Goal: Task Accomplishment & Management: Manage account settings

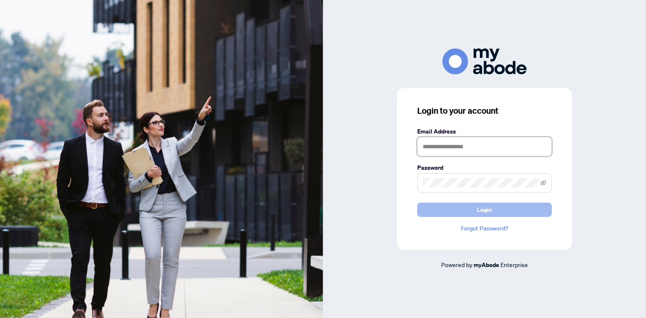
type input "**********"
click at [517, 204] on button "Login" at bounding box center [484, 209] width 135 height 14
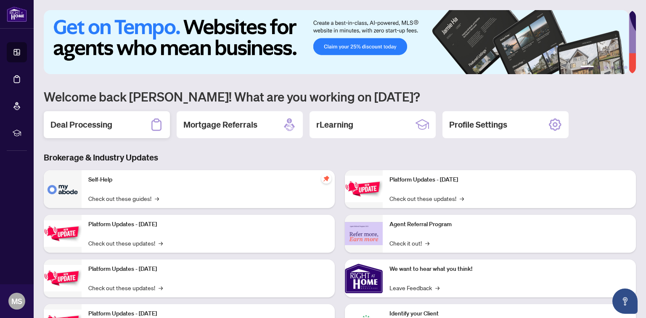
click at [111, 122] on h2 "Deal Processing" at bounding box center [81, 125] width 62 height 12
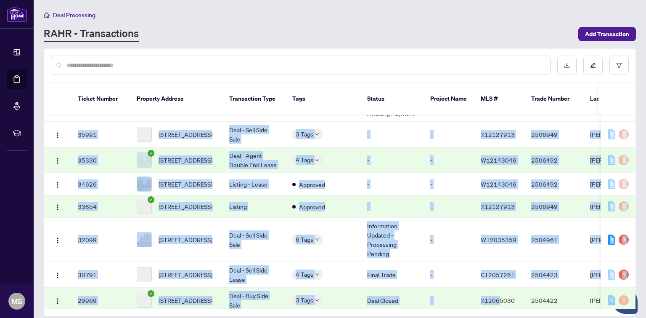
drag, startPoint x: 458, startPoint y: 296, endPoint x: 497, endPoint y: 297, distance: 39.6
click at [497, 297] on div "51878 [STREET_ADDRESS] Deal - Sell Side Sale 3 Tags Information Updated - Proce…" at bounding box center [340, 212] width 592 height 194
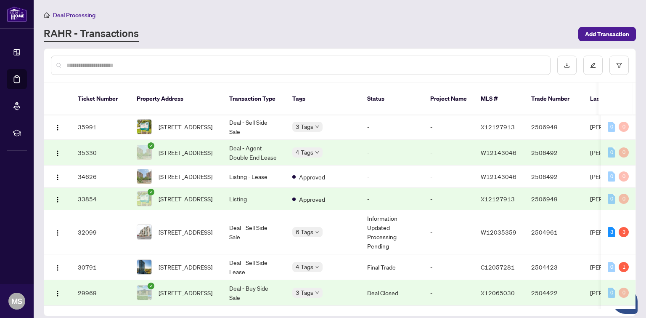
click at [514, 27] on div "RAHR - Transactions" at bounding box center [309, 34] width 530 height 15
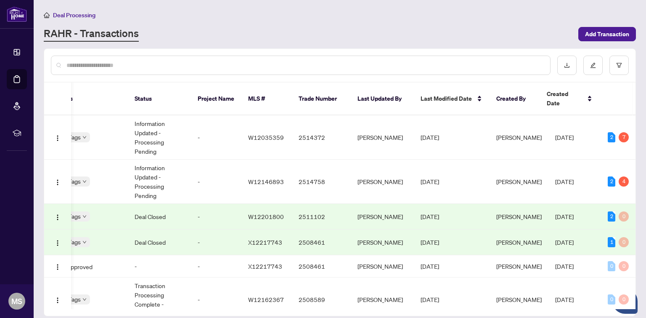
scroll to position [0, 0]
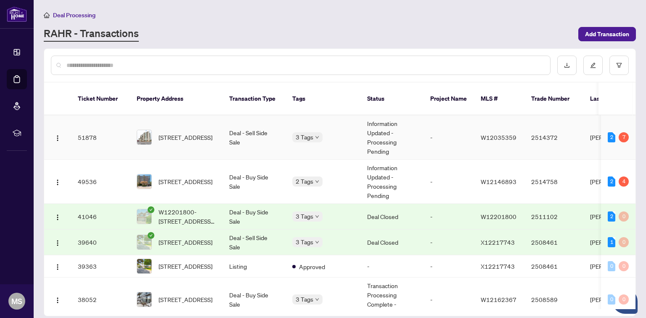
click at [263, 132] on td "Deal - Sell Side Sale" at bounding box center [254, 137] width 63 height 44
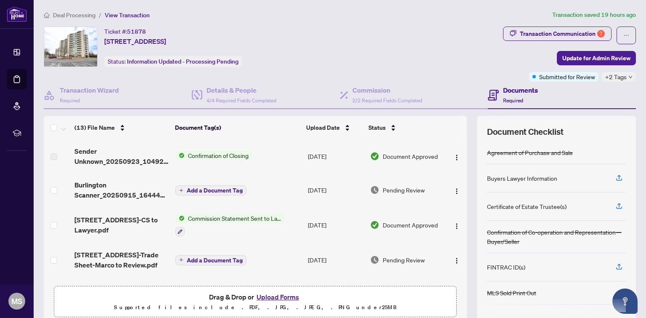
click at [213, 155] on span "Confirmation of Closing" at bounding box center [218, 155] width 67 height 9
click at [269, 167] on td "Confirmation of Closing" at bounding box center [238, 156] width 132 height 34
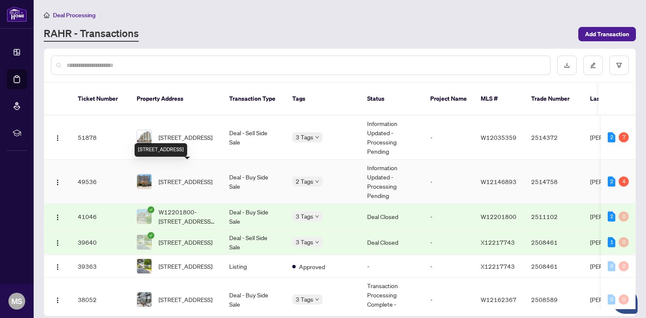
click at [207, 177] on span "[STREET_ADDRESS]" at bounding box center [186, 181] width 54 height 9
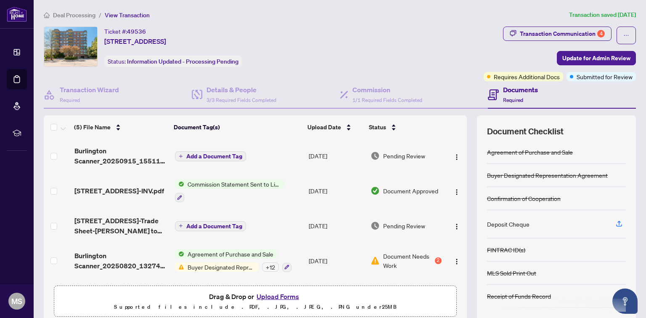
click at [202, 179] on span "Commission Statement Sent to Listing Brokerage" at bounding box center [234, 183] width 100 height 9
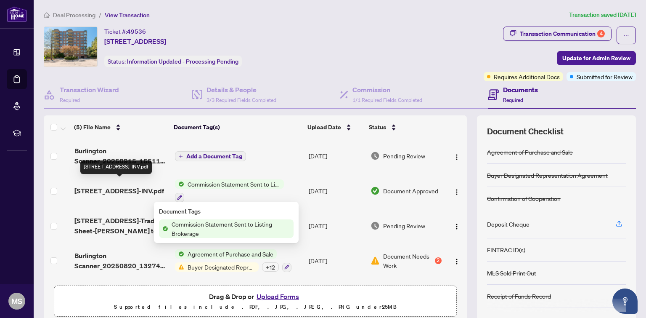
click at [108, 186] on span "[STREET_ADDRESS]-INV.pdf" at bounding box center [119, 191] width 90 height 10
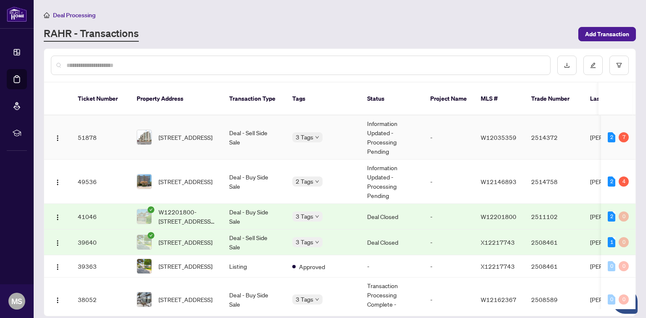
click at [245, 129] on td "Deal - Sell Side Sale" at bounding box center [254, 137] width 63 height 44
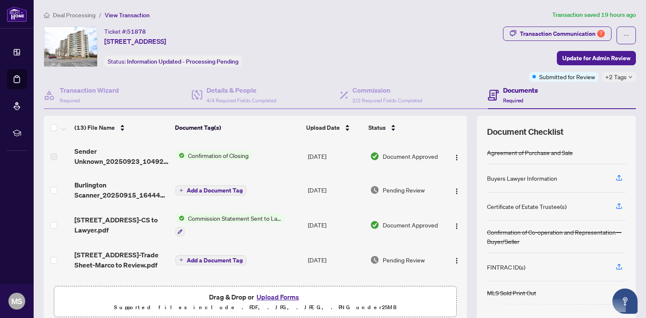
click at [212, 152] on span "Confirmation of Closing" at bounding box center [218, 155] width 67 height 9
